Goal: Task Accomplishment & Management: Manage account settings

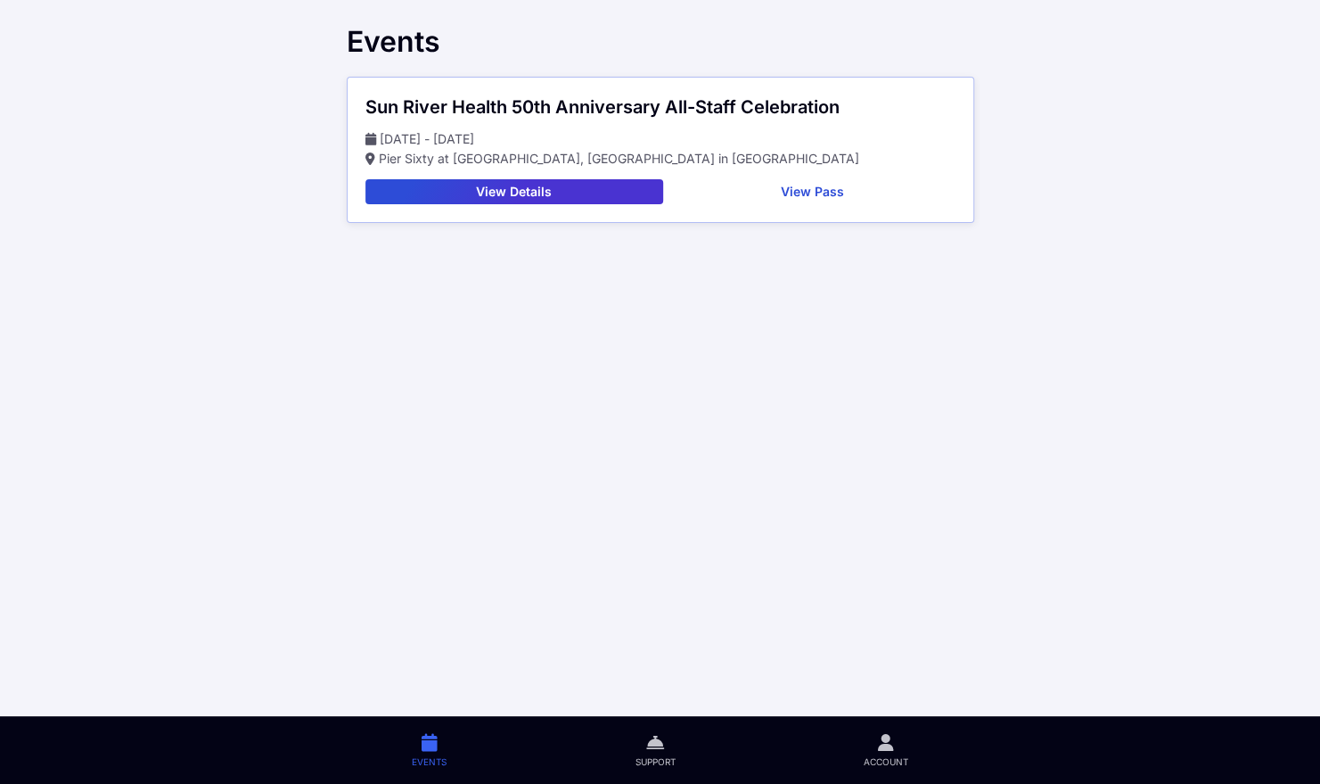
click at [889, 744] on icon at bounding box center [886, 742] width 16 height 21
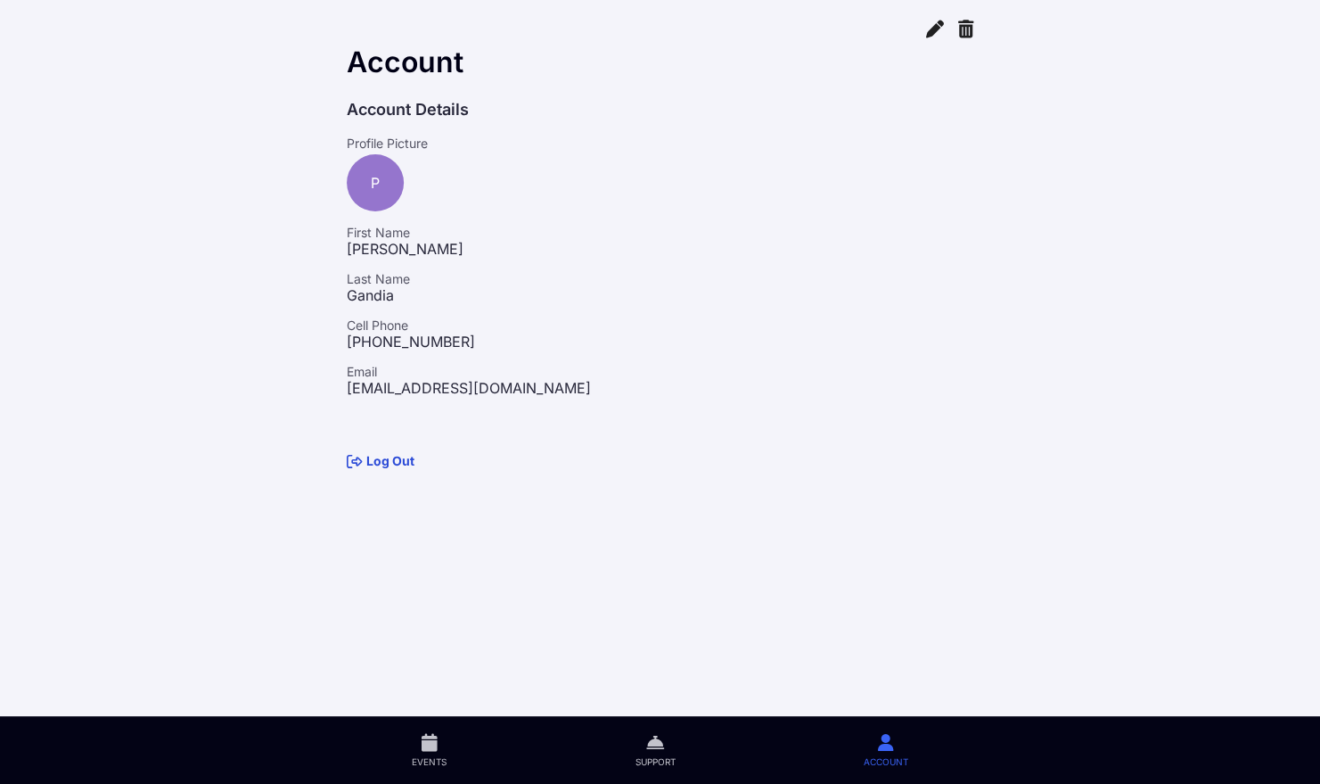
click at [654, 763] on span "Support" at bounding box center [655, 761] width 40 height 12
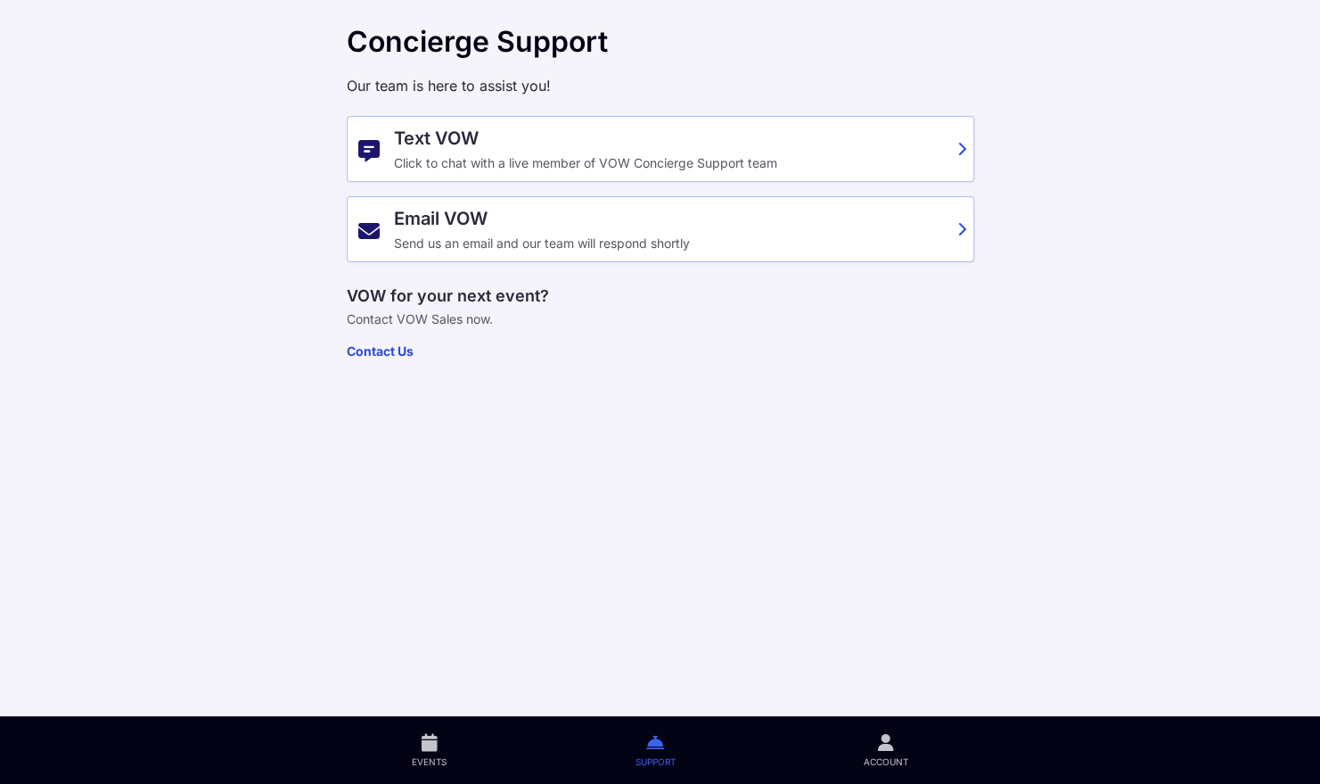
click at [430, 739] on icon at bounding box center [430, 742] width 16 height 21
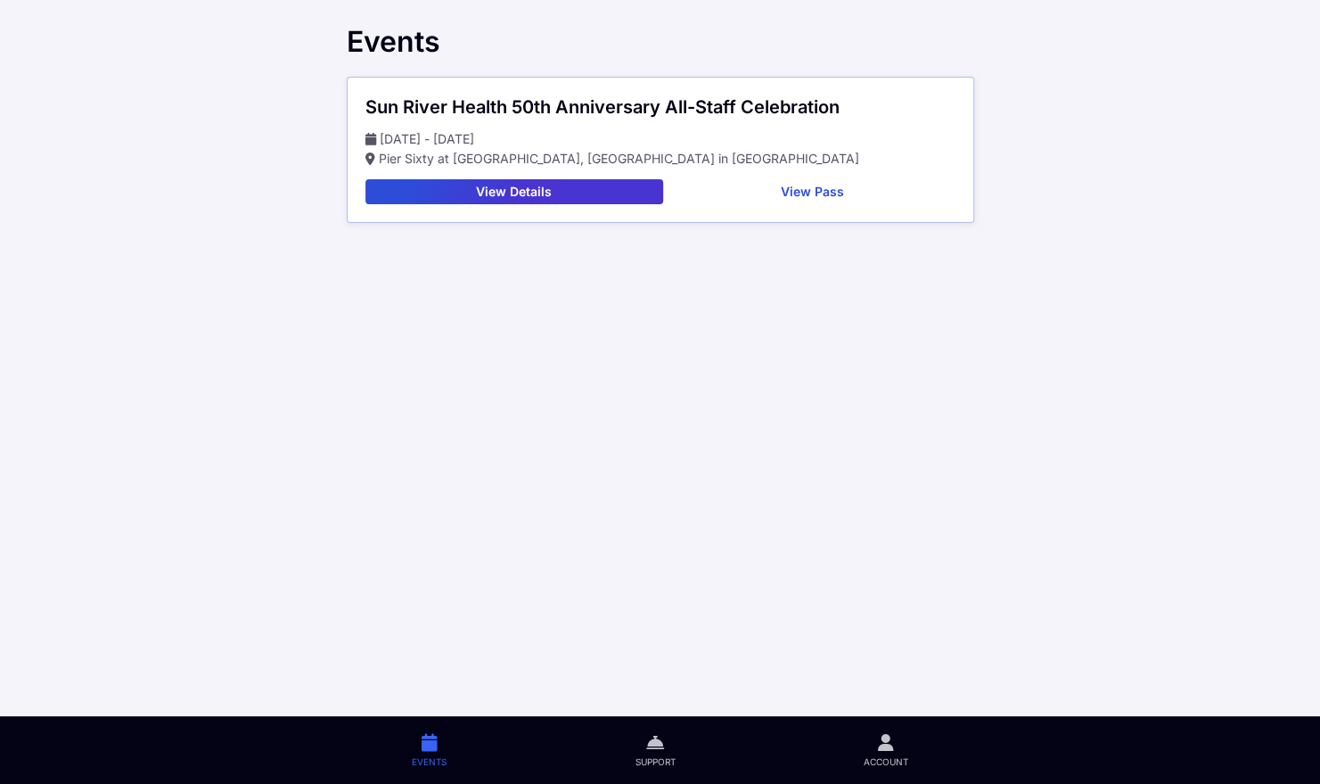
click at [887, 748] on icon at bounding box center [886, 742] width 16 height 21
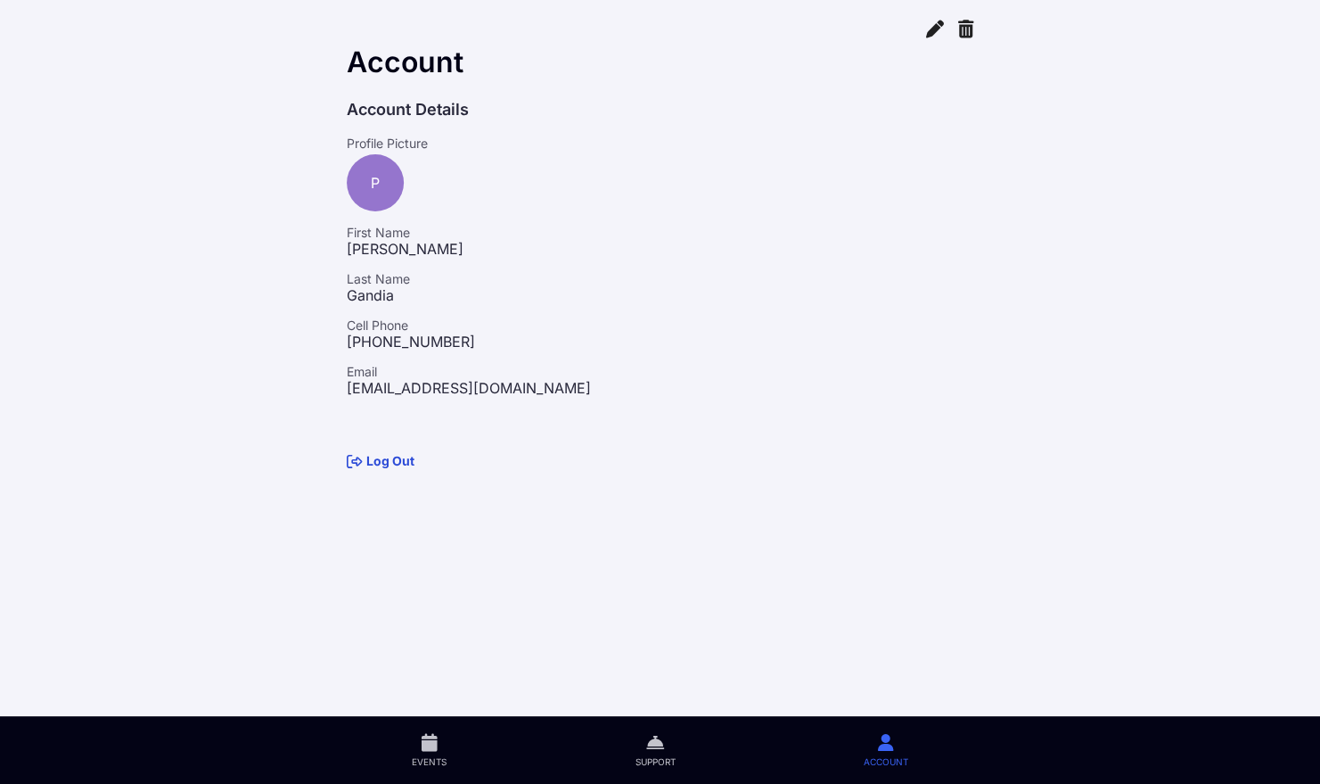
click at [930, 31] on icon at bounding box center [935, 28] width 18 height 21
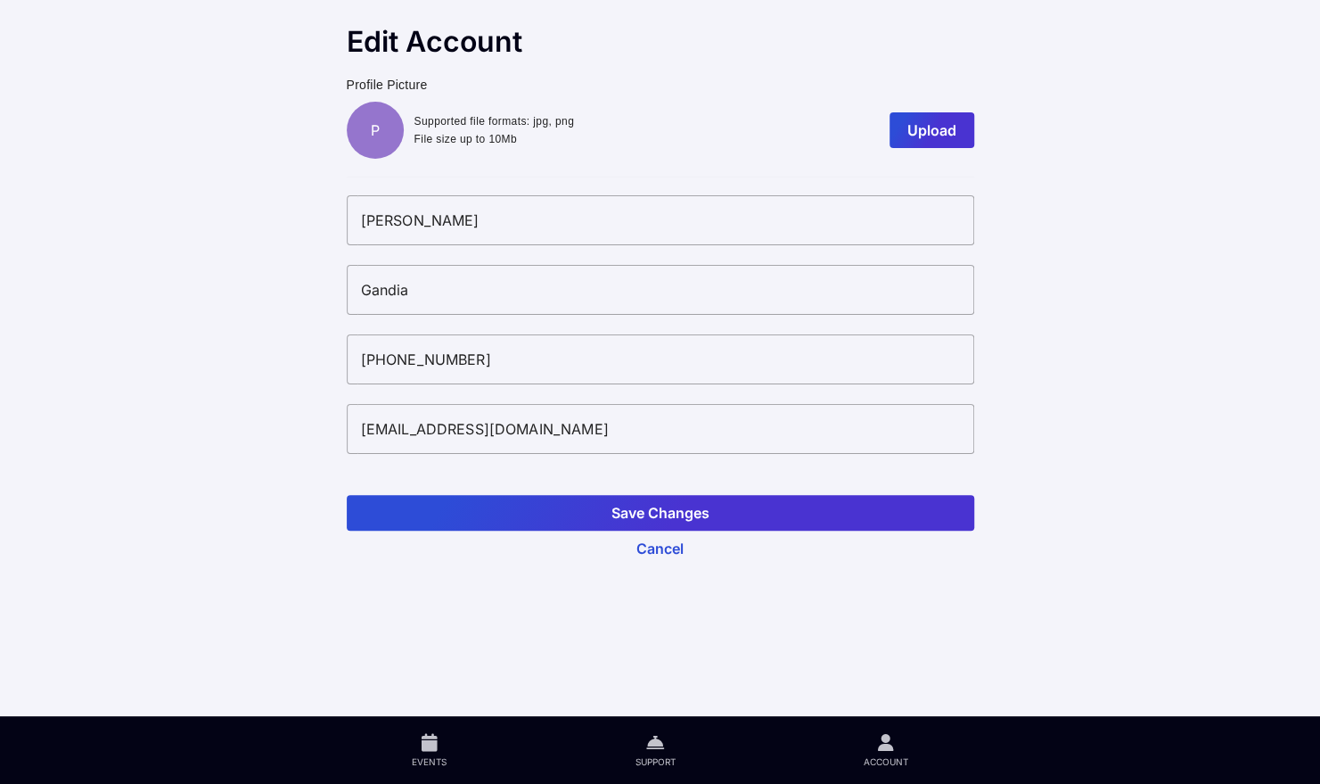
click at [667, 512] on button "Save Changes" at bounding box center [661, 513] width 628 height 36
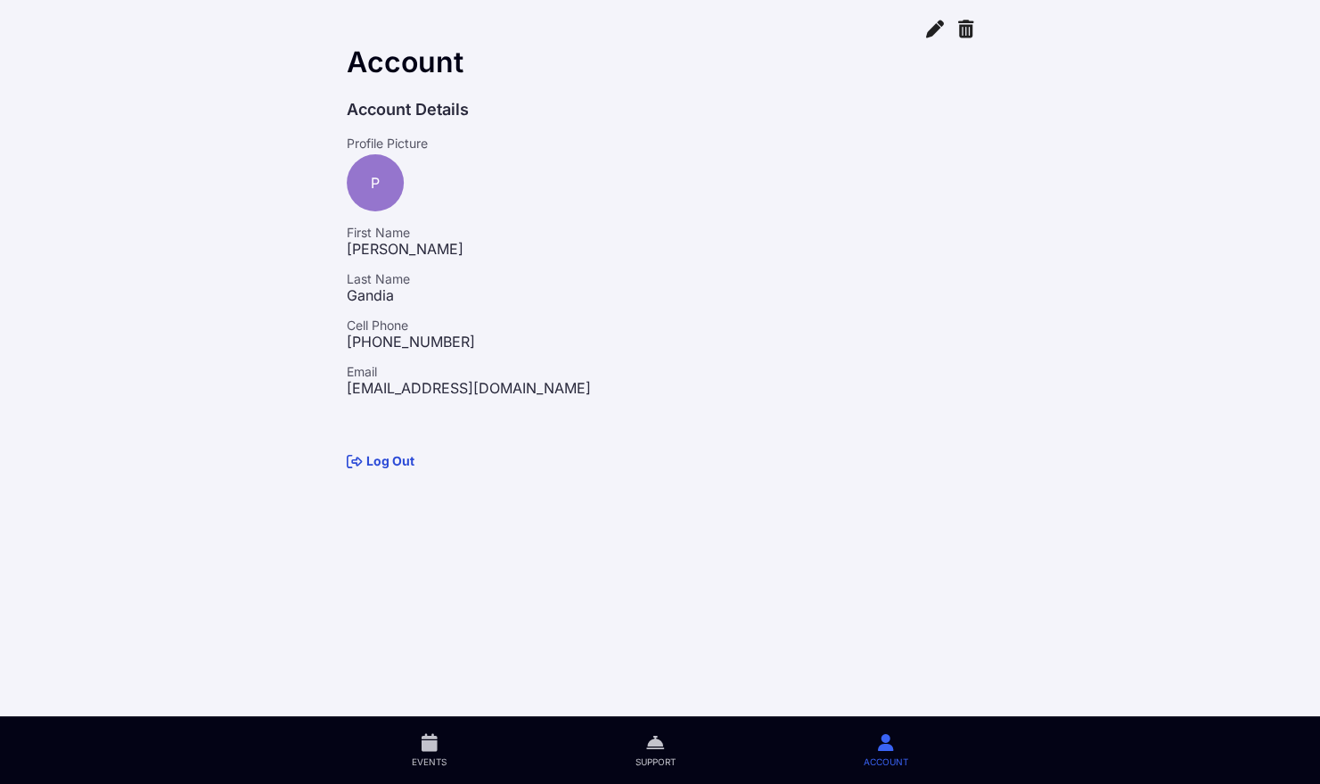
click at [658, 747] on icon at bounding box center [655, 742] width 18 height 21
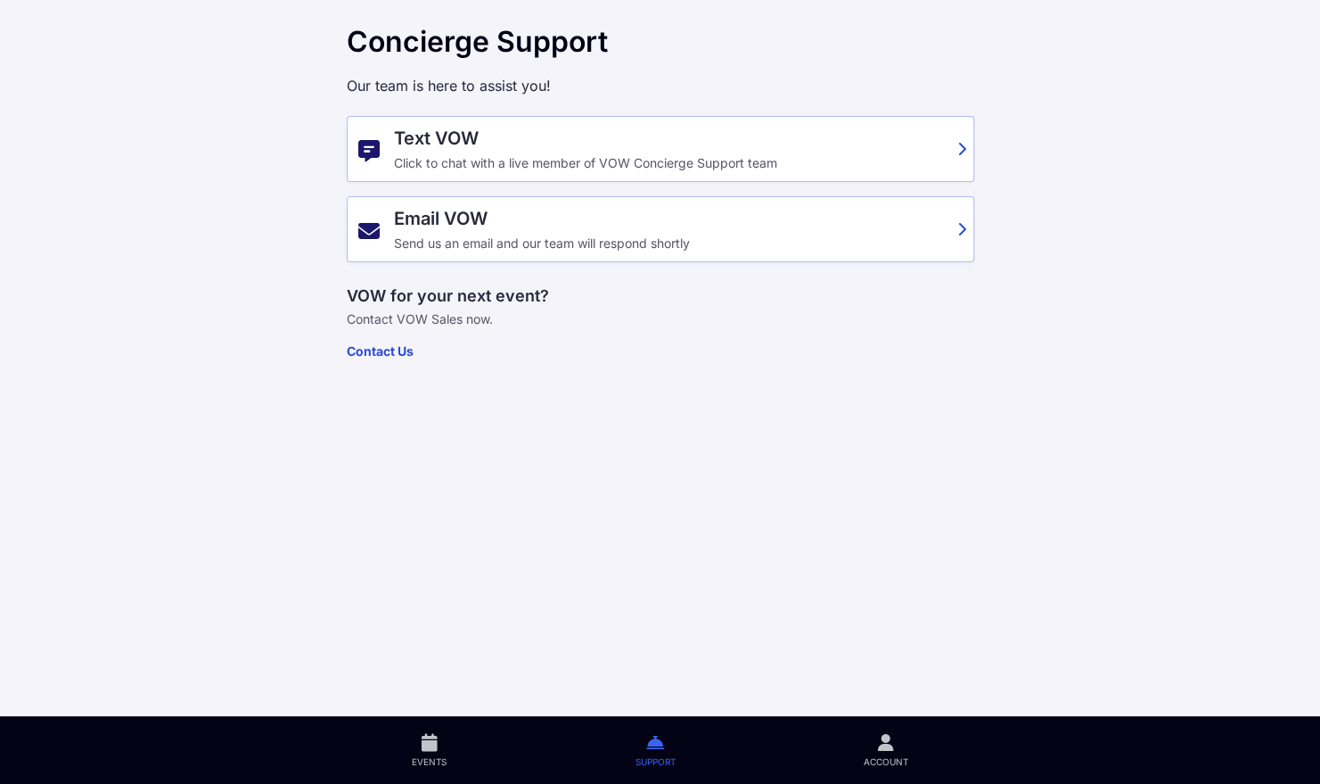
click at [480, 157] on div "Click to chat with a live member of VOW Concierge Support team" at bounding box center [670, 163] width 553 height 14
click at [1082, 139] on main "Concierge Support Our team is here to assist you! Text VOW Click to chat with a…" at bounding box center [660, 392] width 1320 height 784
